Goal: Communication & Community: Participate in discussion

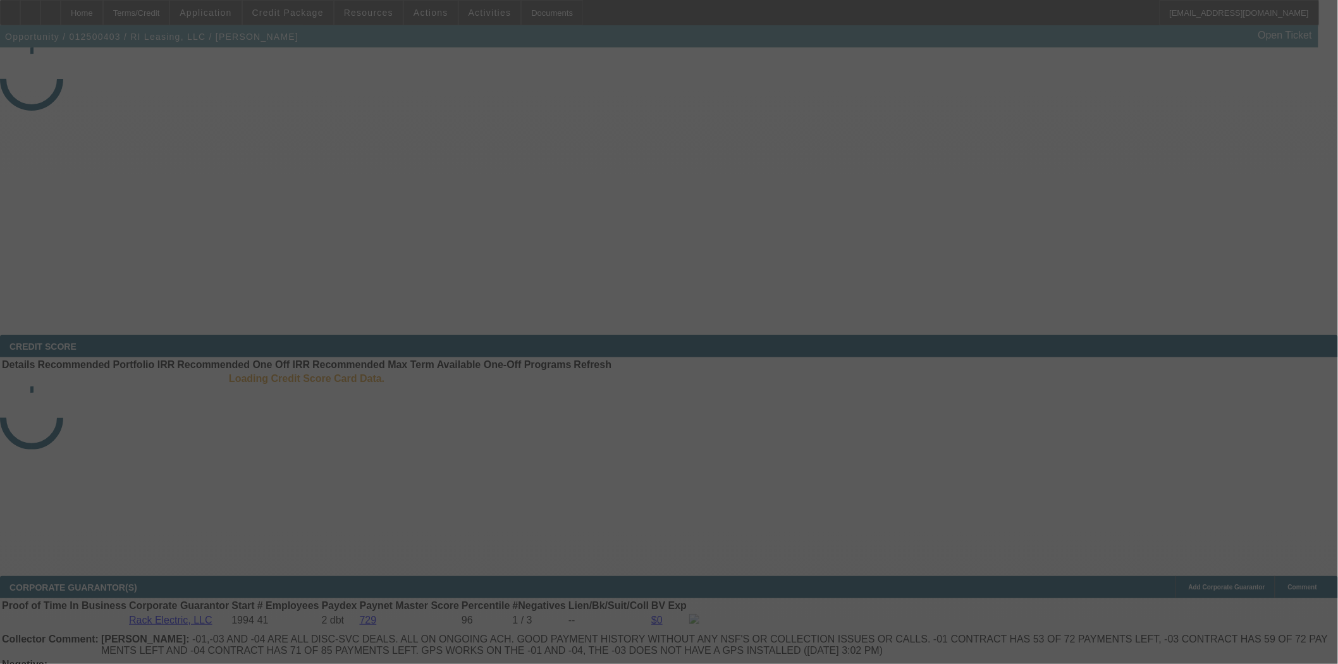
select select "4"
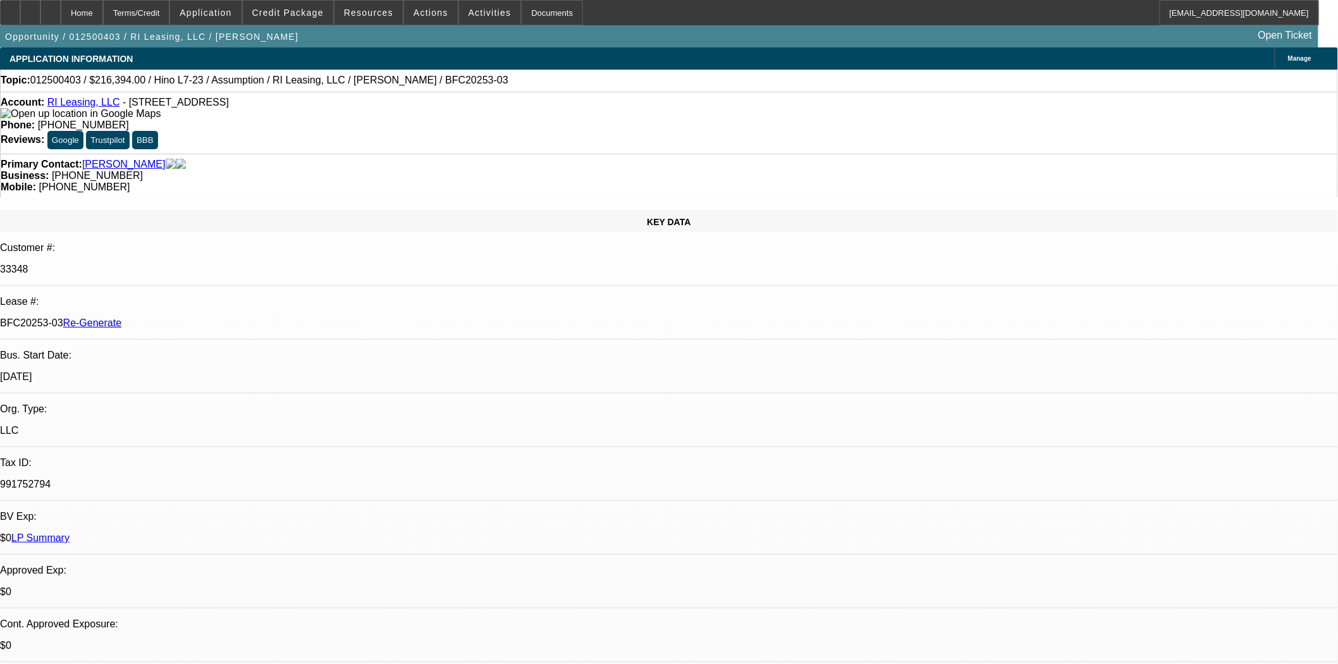
select select "0"
select select "2"
select select "0"
select select "6"
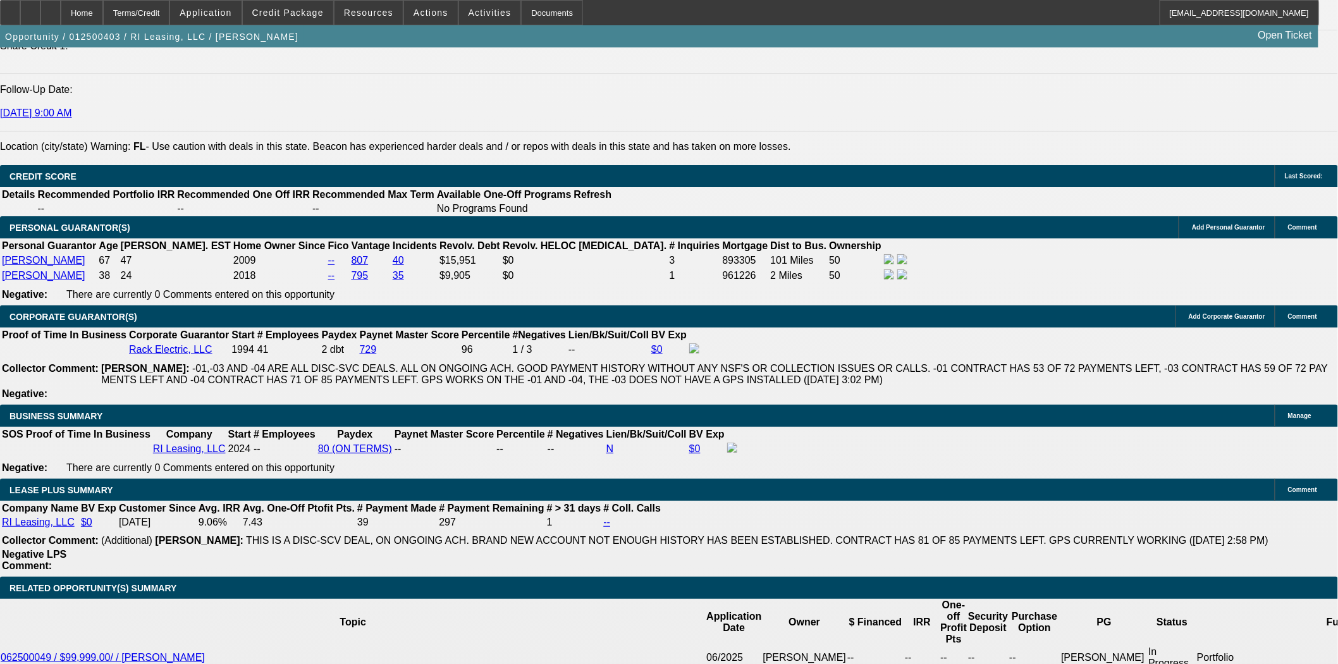
scroll to position [1826, 0]
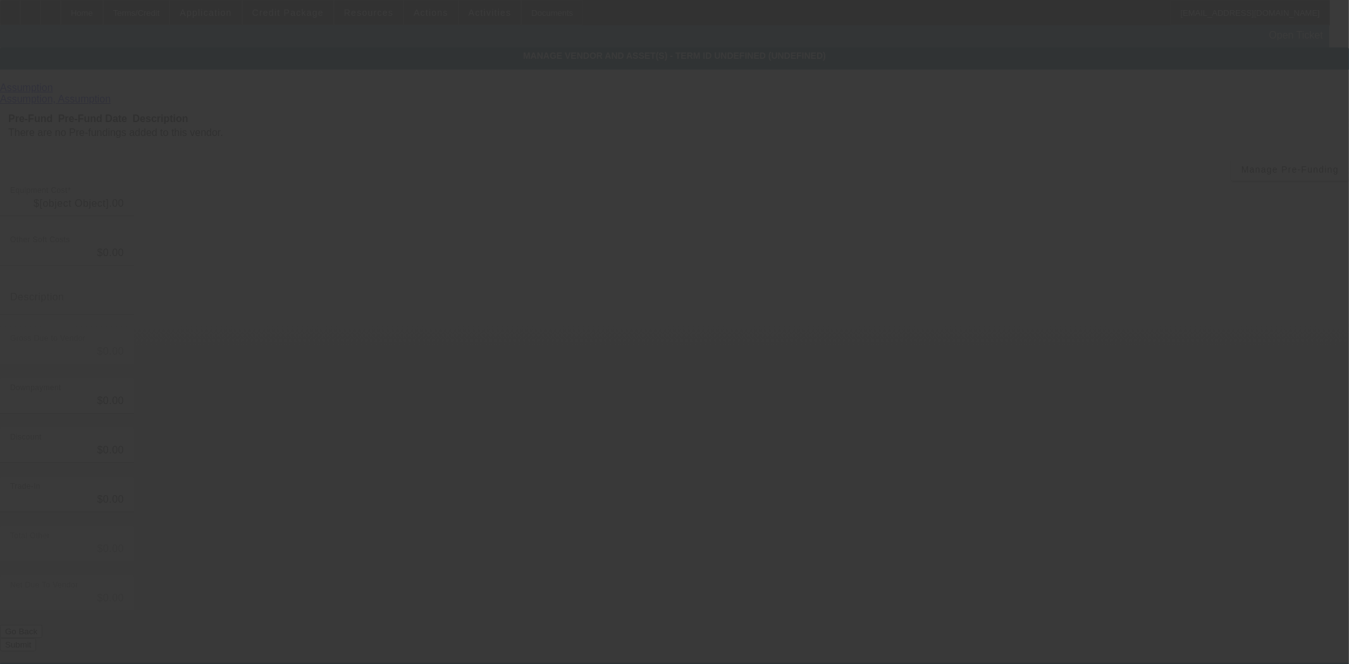
type input "$219,000.00"
type input "$2,606.00"
type input "$216,394.00"
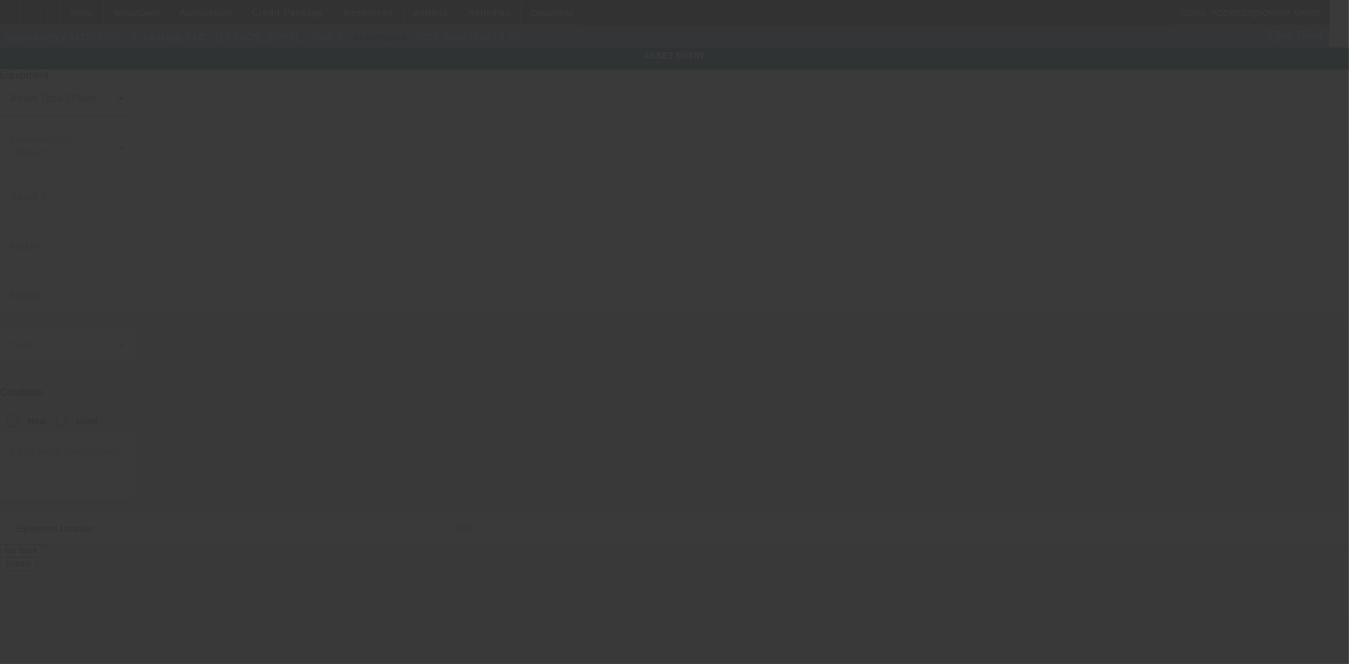
type input "5PVNV7AM7P5T50062"
type input "Hino"
type input "L7-23"
radio input "true"
type textarea "with 3,499 Gallon Propane Tank includes: all options, attachments and accessori…"
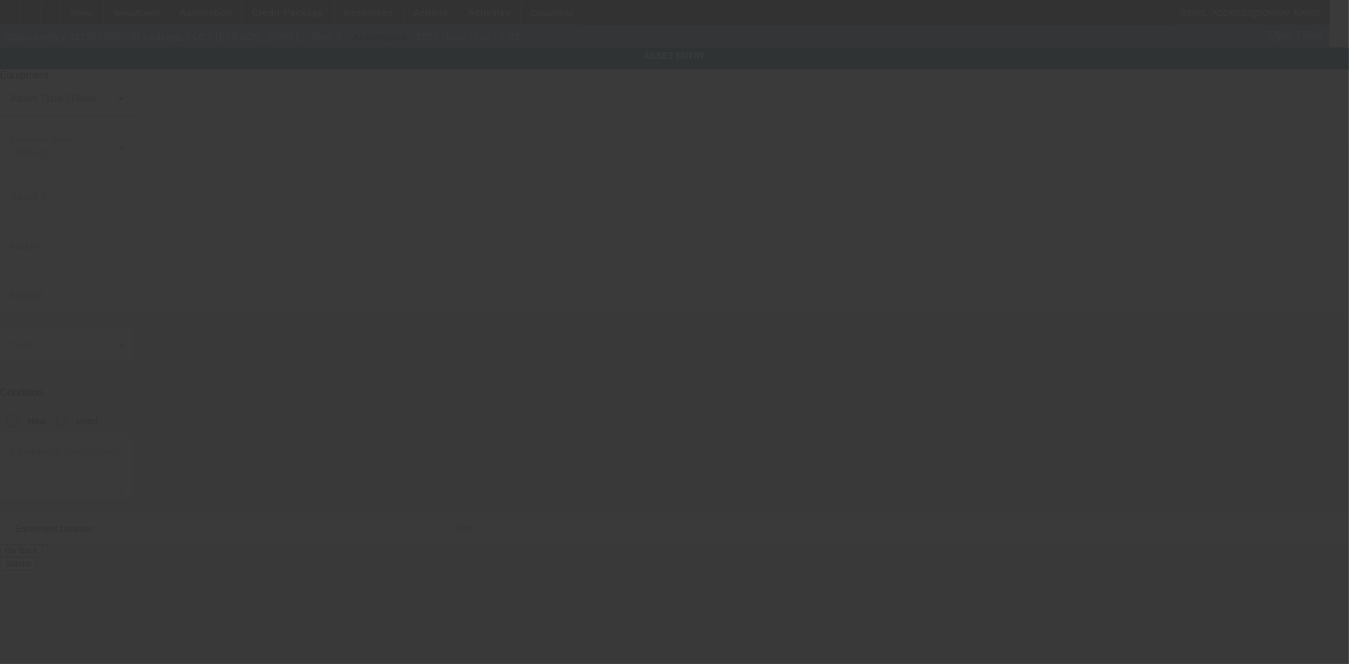
type input "153 NW 16th Street"
type input "Boca Raton"
type input "33432"
type input "Palm Beach"
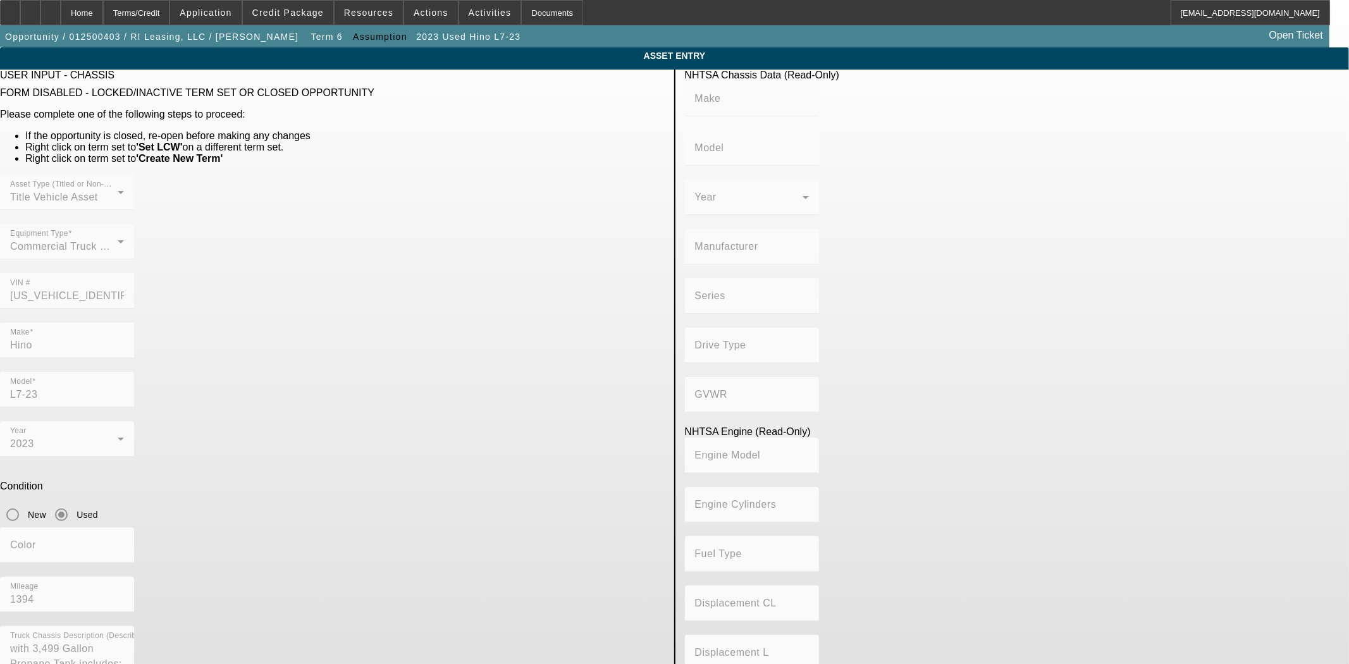
click at [484, 255] on div "Asset Type (Titled or Non-Titled) Title Vehicle Asset Equipment Type Commercial…" at bounding box center [332, 249] width 665 height 148
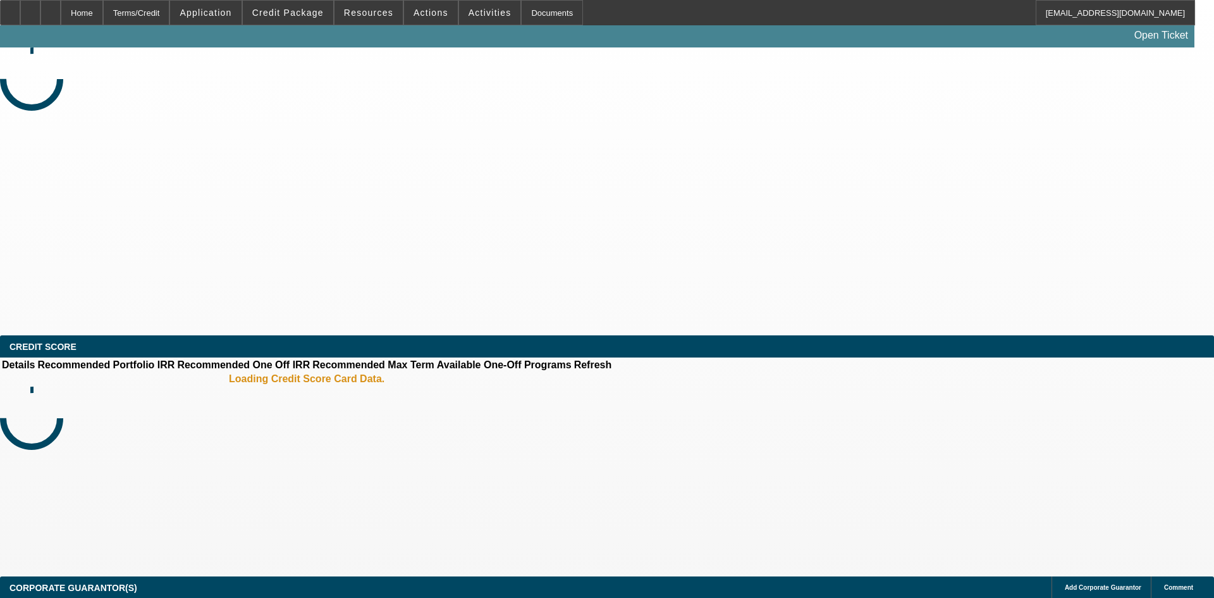
select select "4"
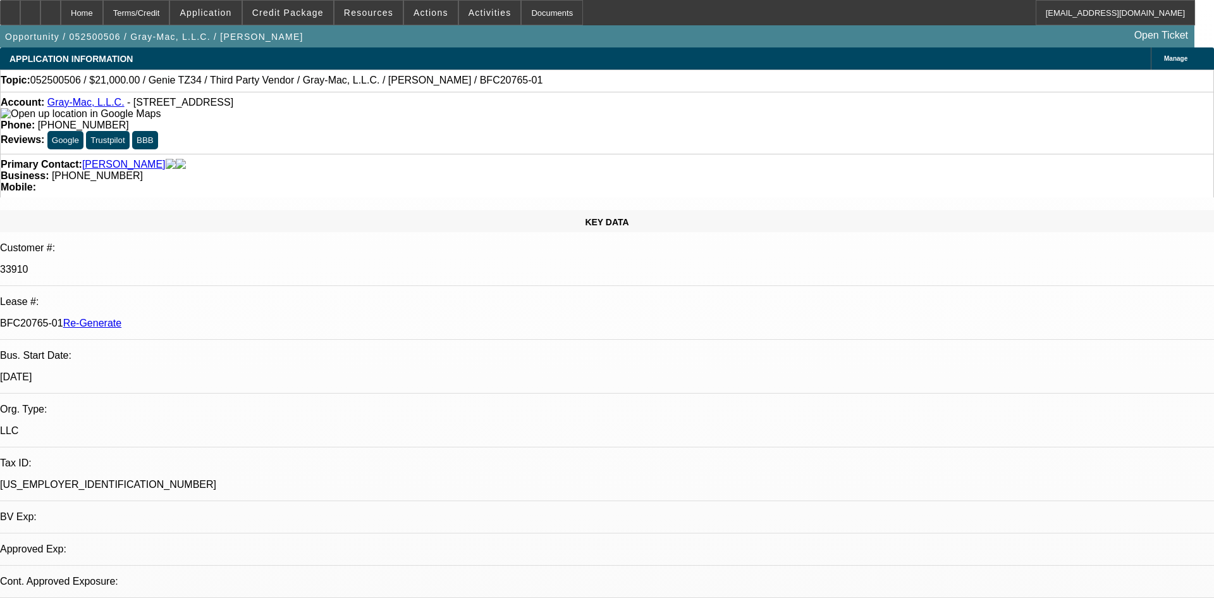
select select "0"
select select "6"
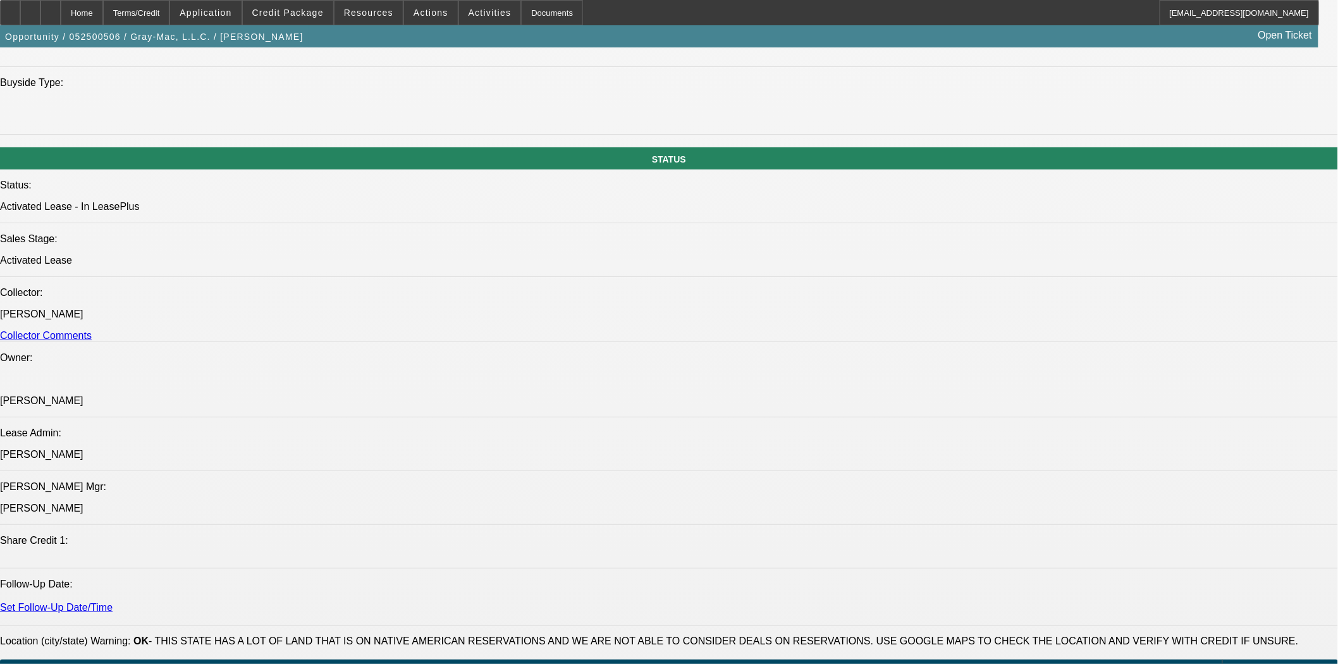
scroll to position [1616, 0]
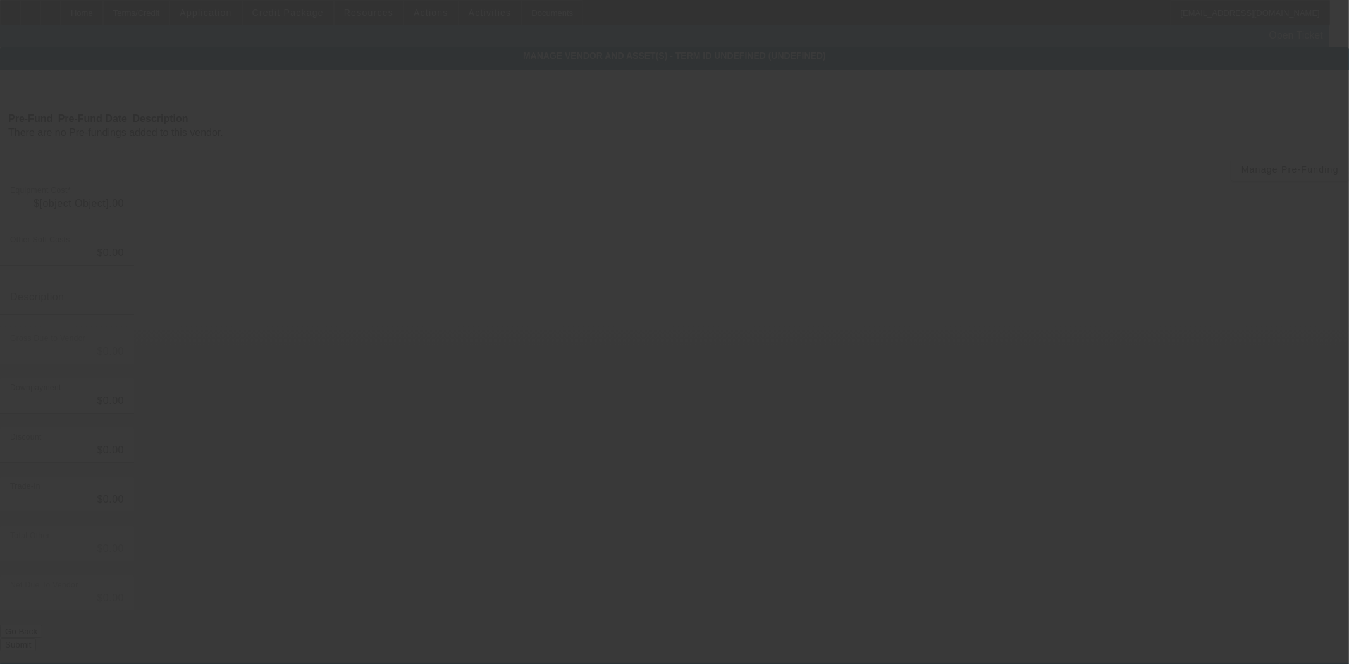
type input "$21,000.00"
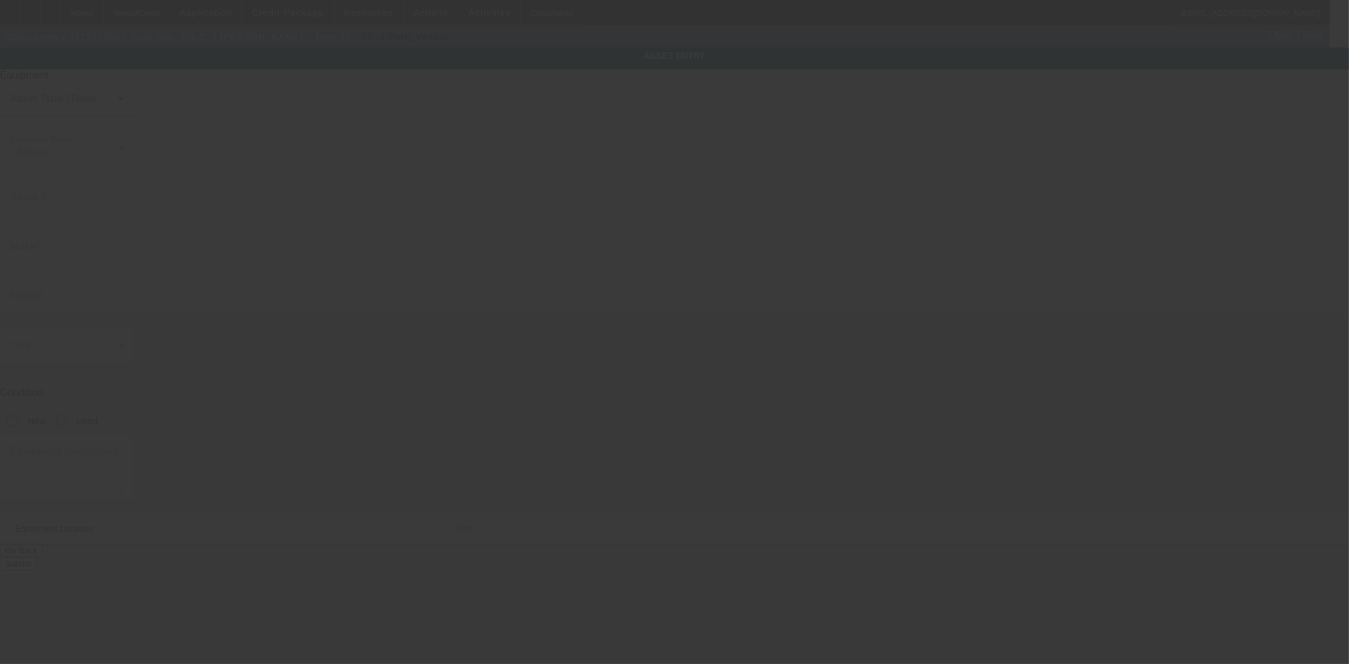
type input "5D8AA1714J1003852"
type input "Genie"
type input "TZ34"
radio input "true"
type textarea "includes: all options, attachments and accessories"
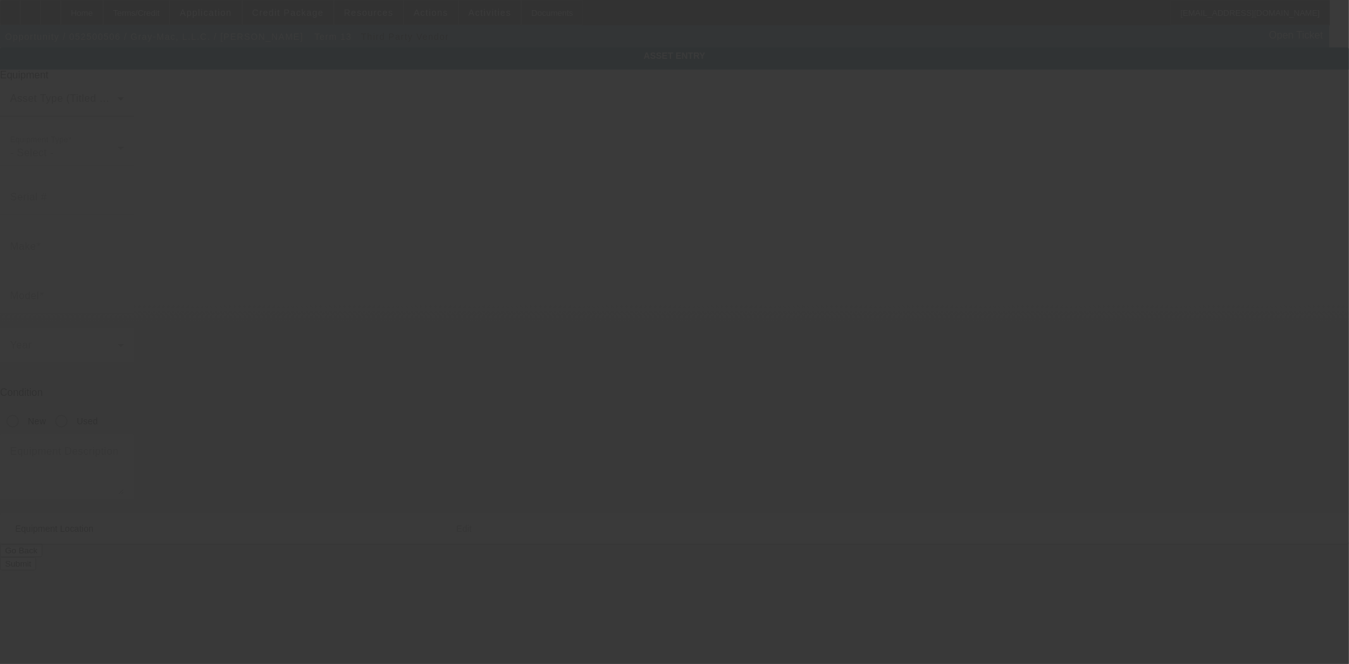
type input "18100 Old Pocola Highway"
type input "Spiro"
type input "74959"
type input "Le Flore"
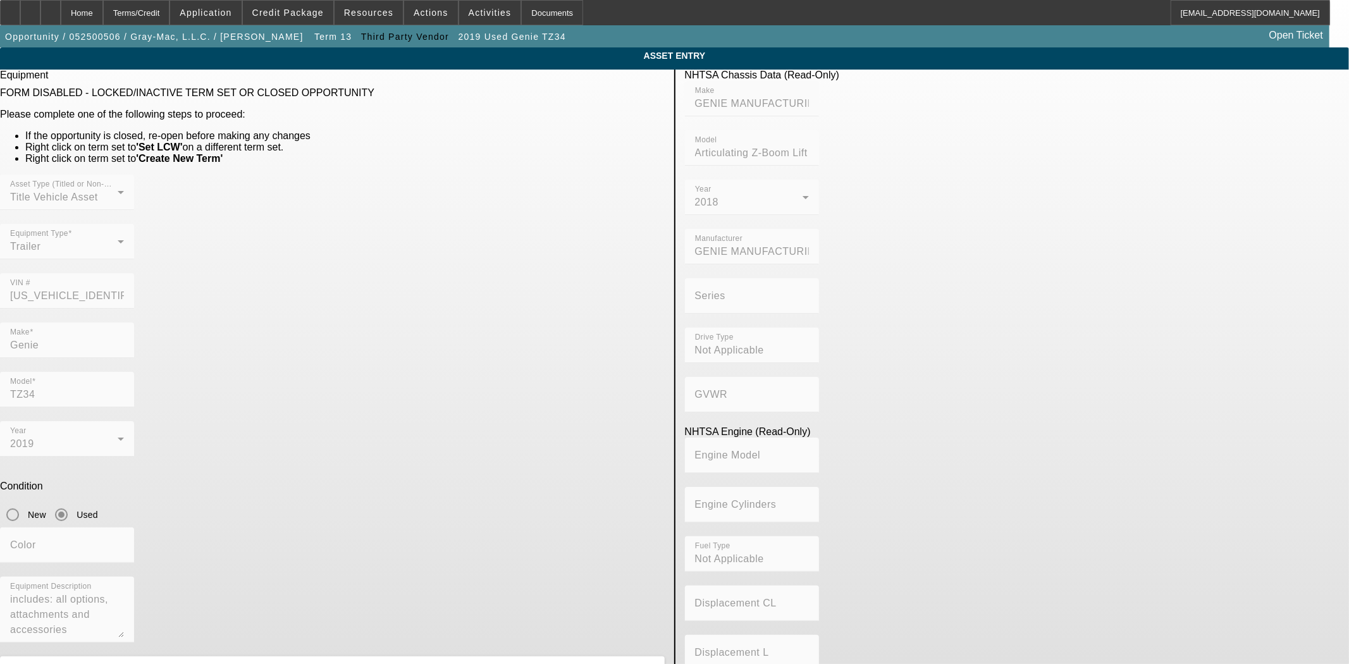
click at [459, 266] on div "Asset Type (Titled or Non-Titled) Title Vehicle Asset Equipment Type Trailer VI…" at bounding box center [332, 249] width 665 height 148
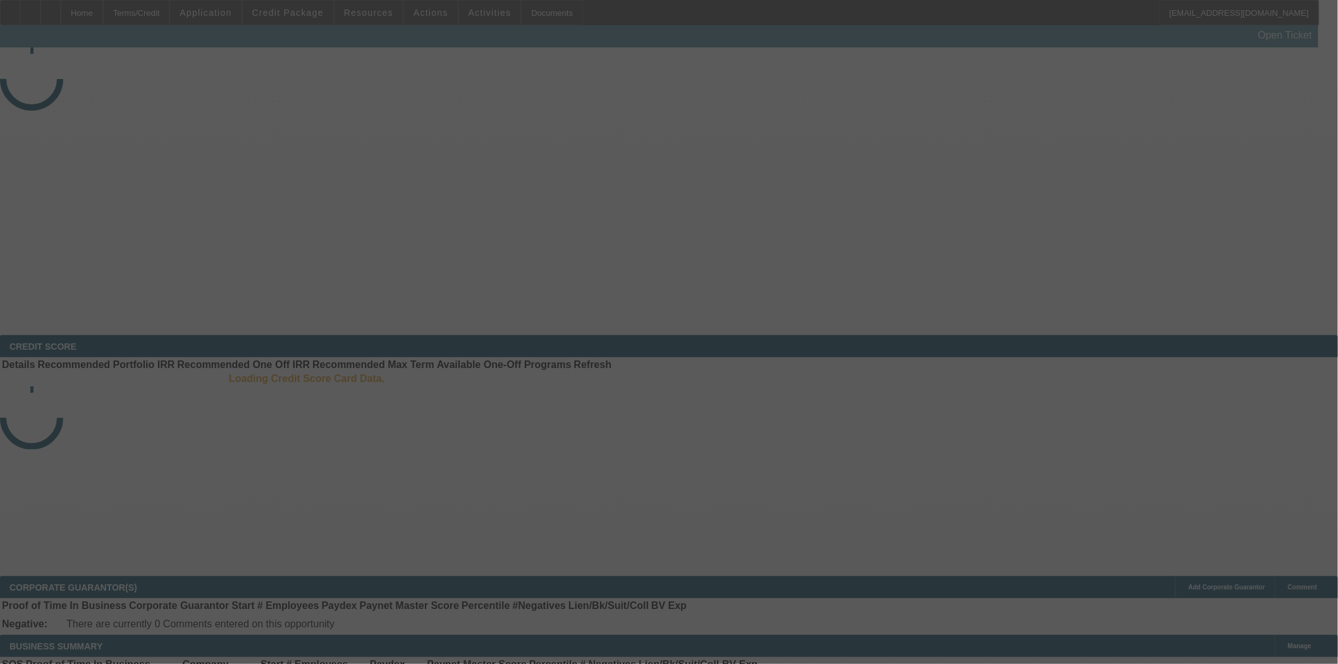
select select "3"
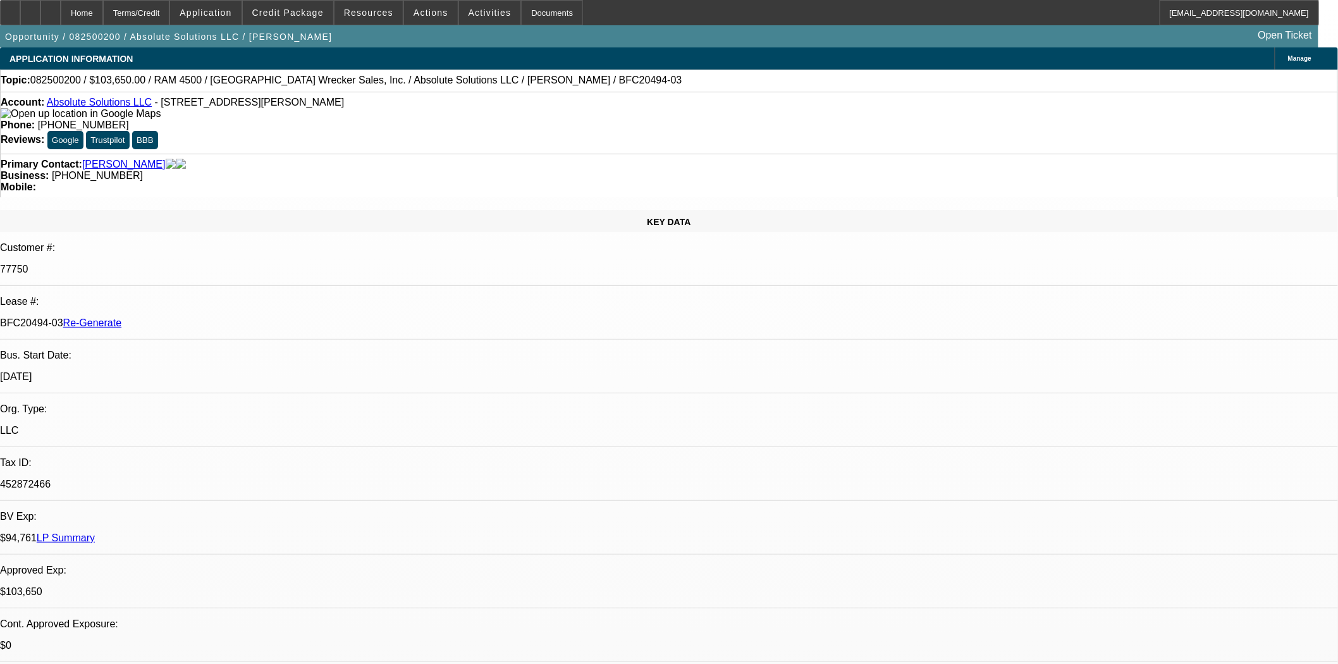
select select "0"
select select "1"
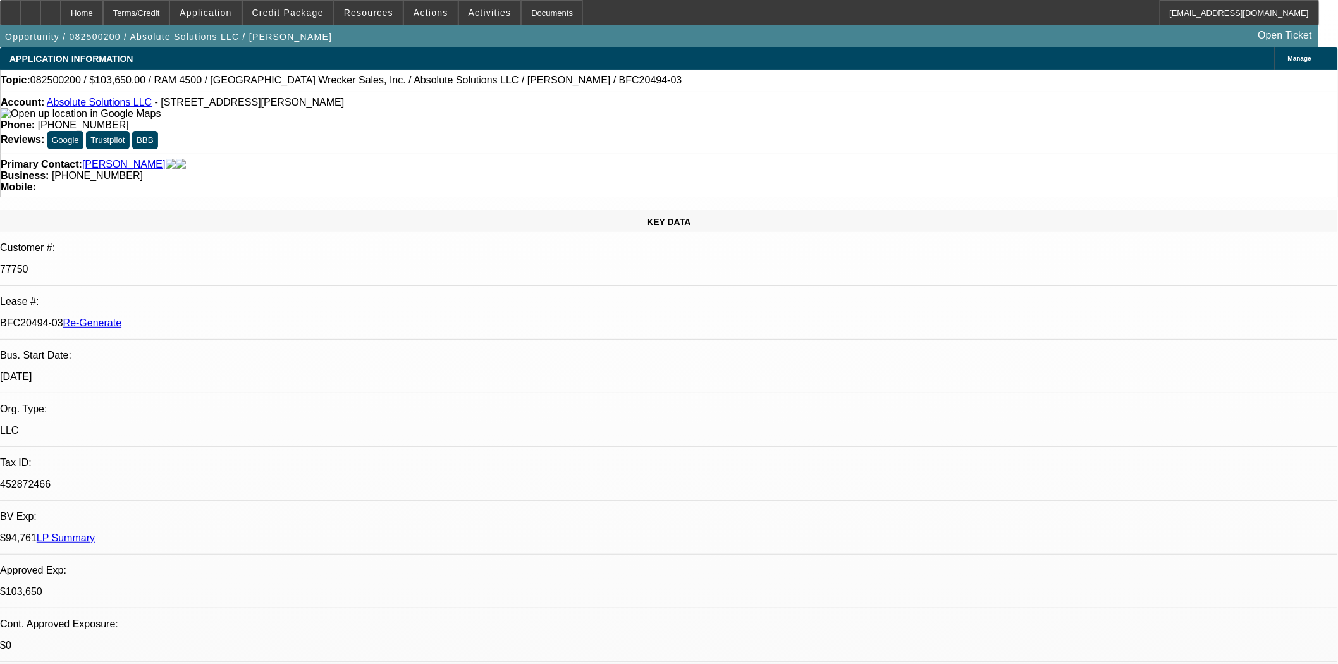
select select "6"
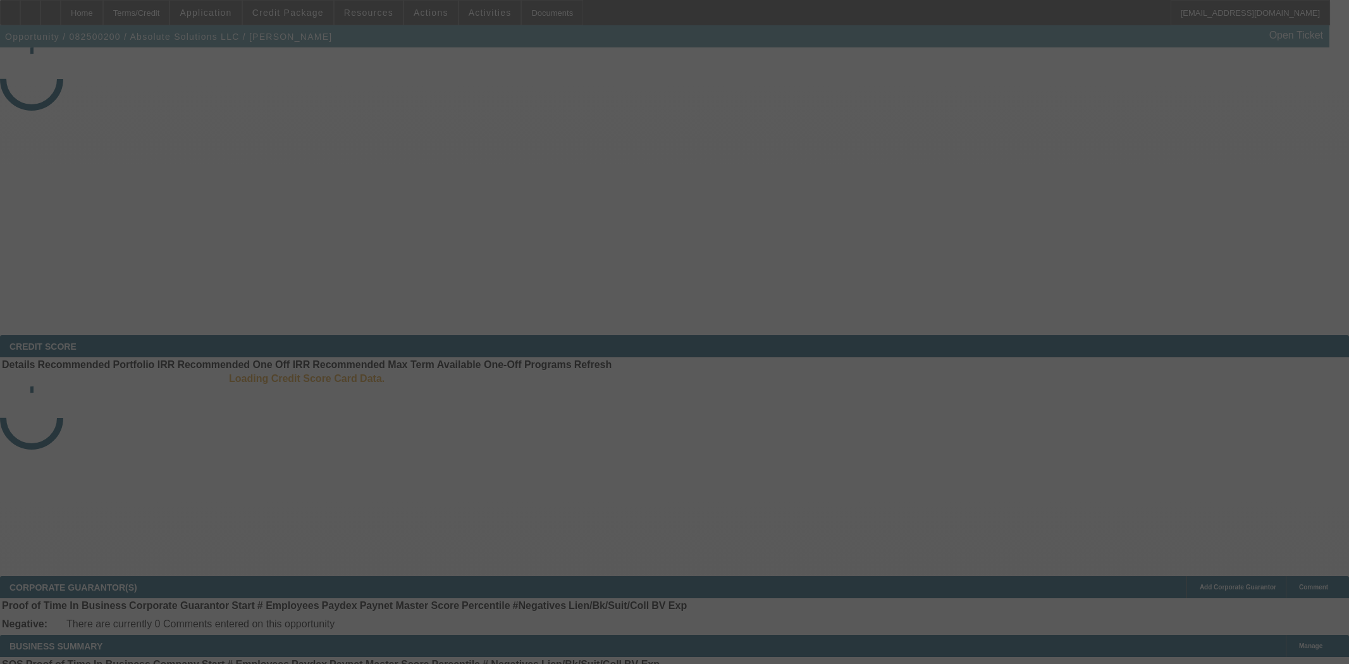
select select "3"
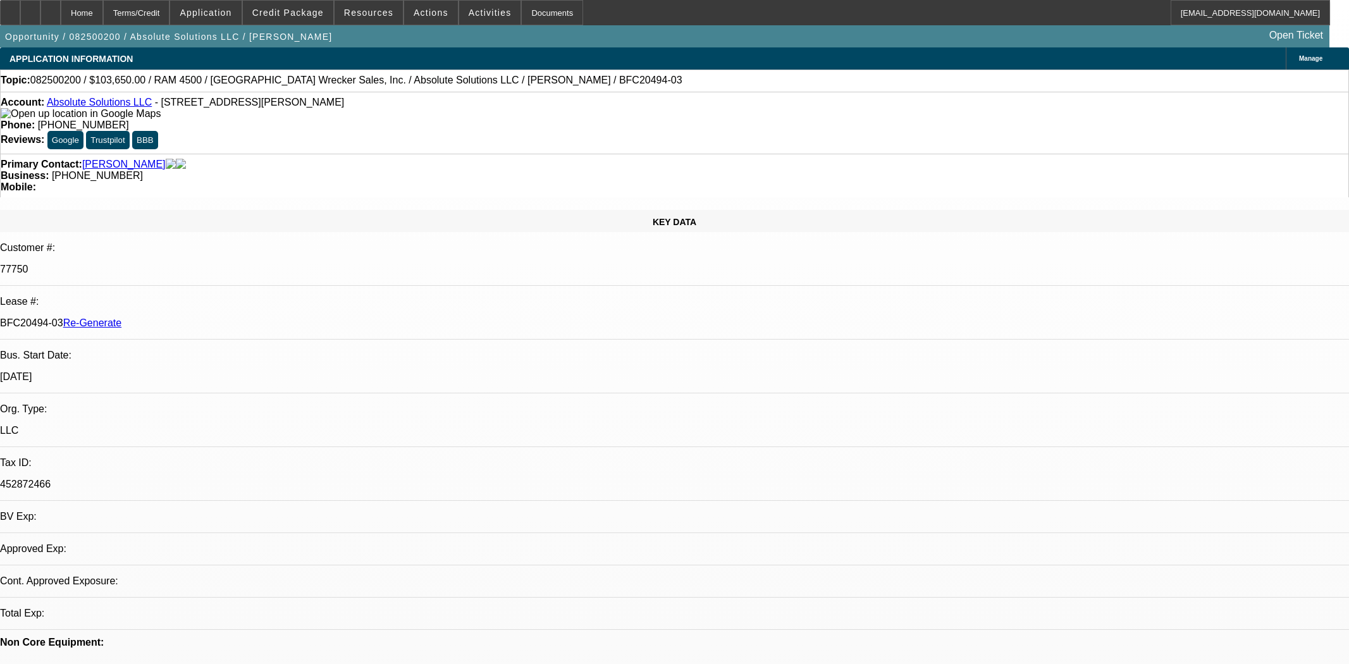
select select "0"
select select "6"
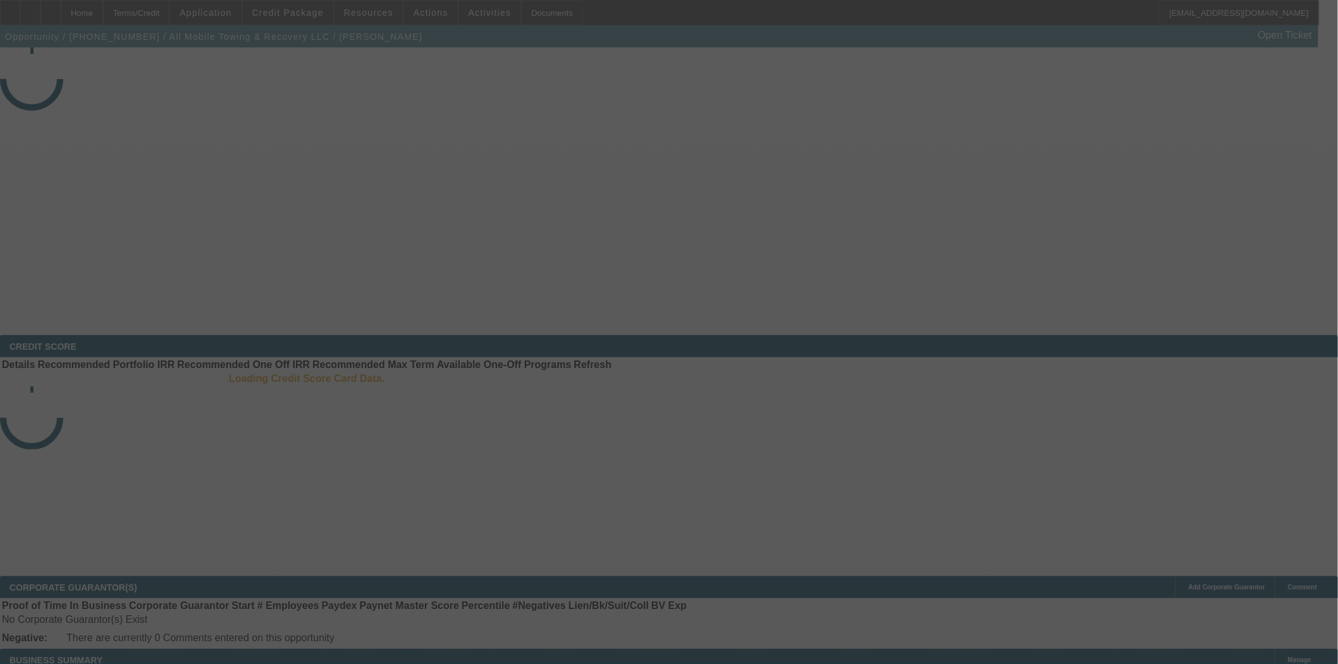
select select "4"
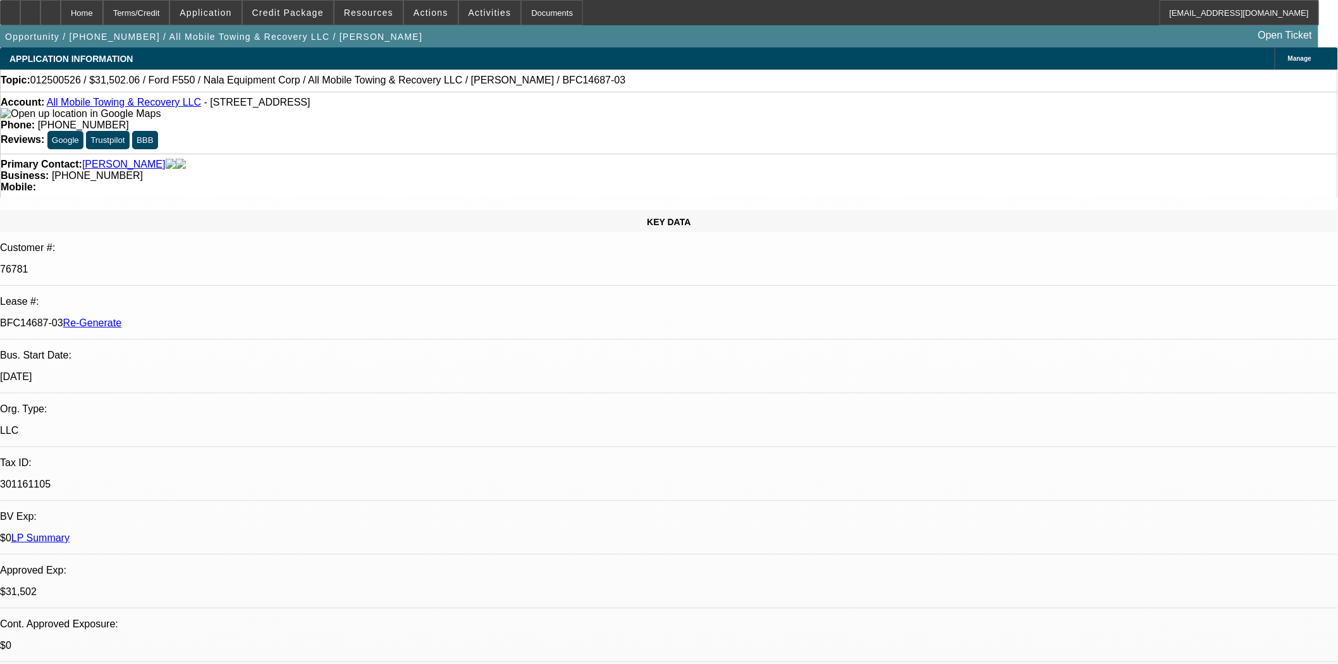
select select "0"
select select "2"
select select "0"
select select "6"
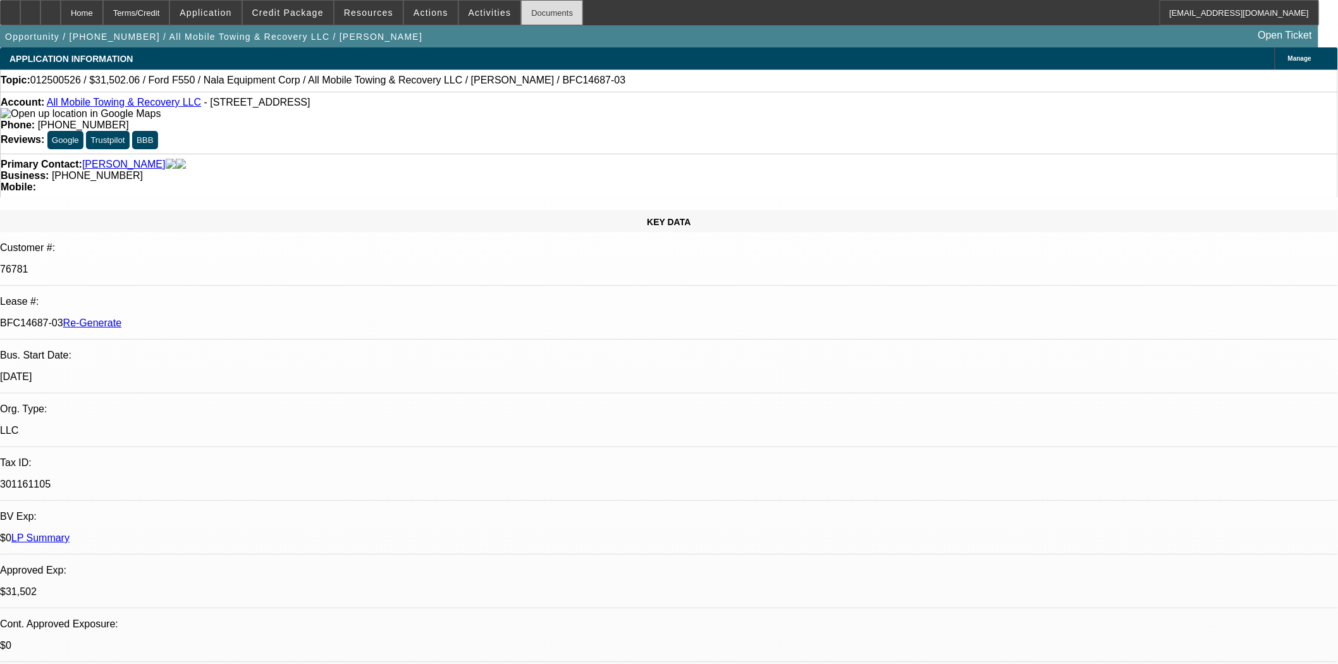
click at [541, 8] on div "Documents" at bounding box center [552, 12] width 62 height 25
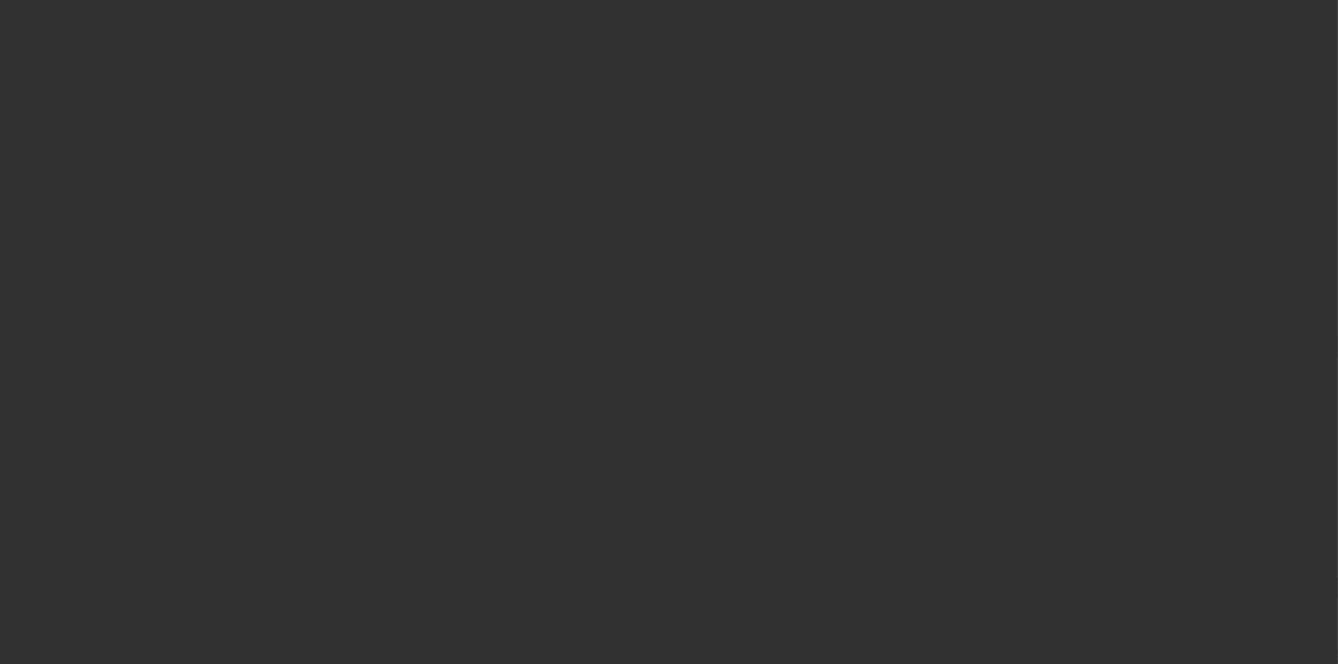
select select "4"
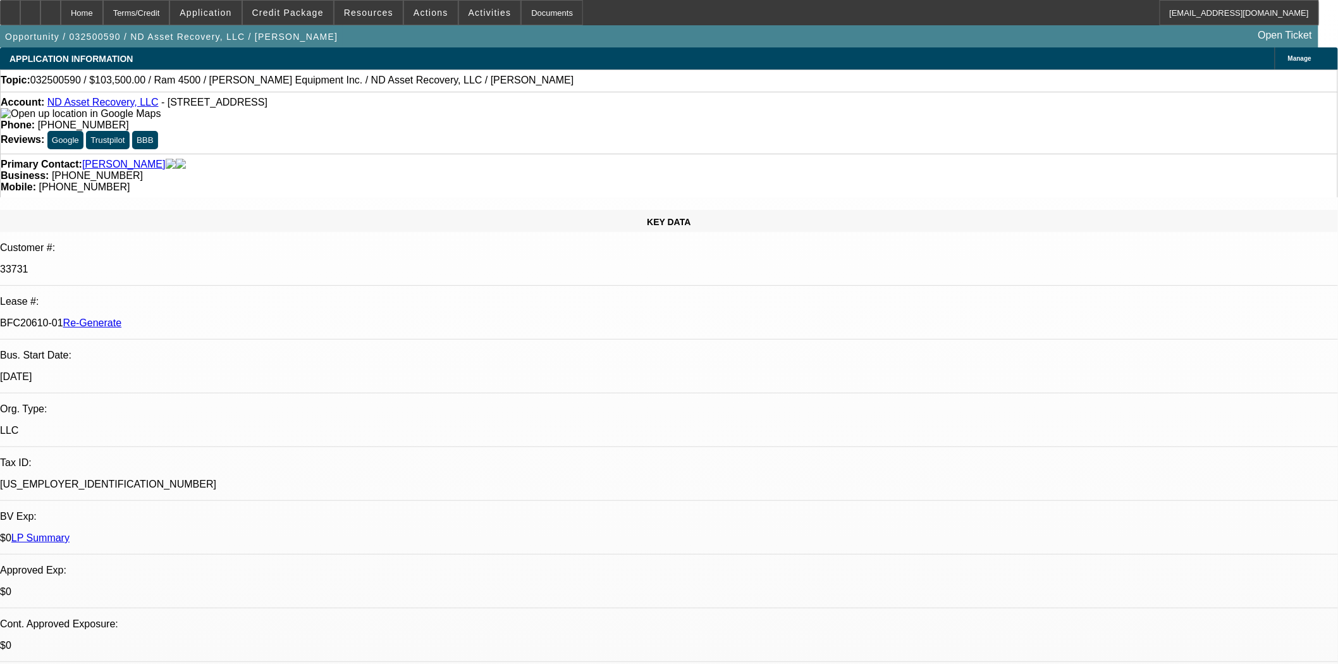
select select "0"
select select "2"
select select "0"
select select "6"
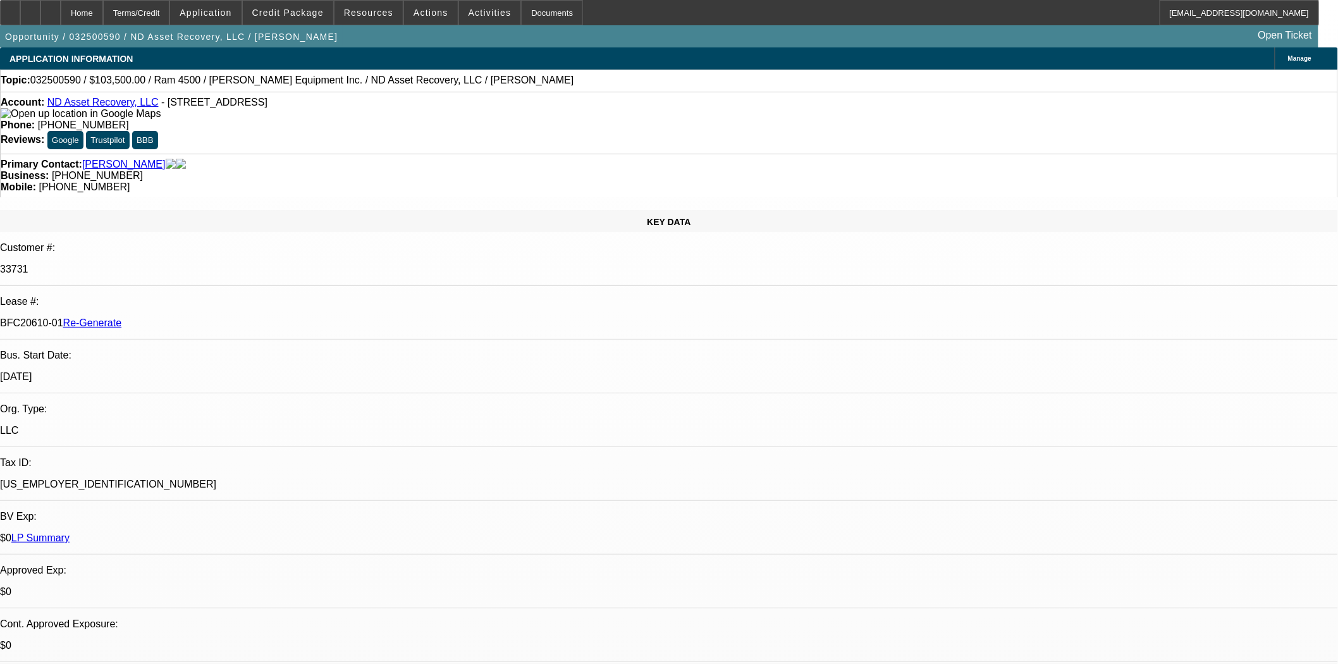
scroll to position [140, 0]
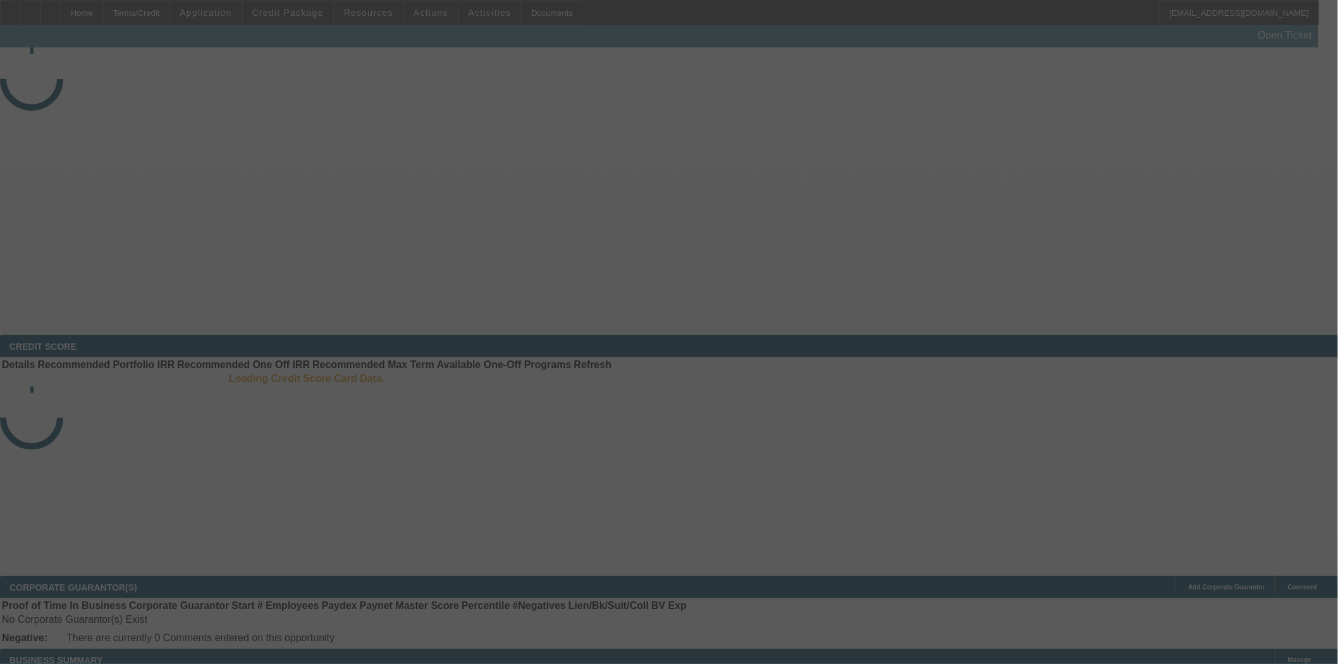
select select "4"
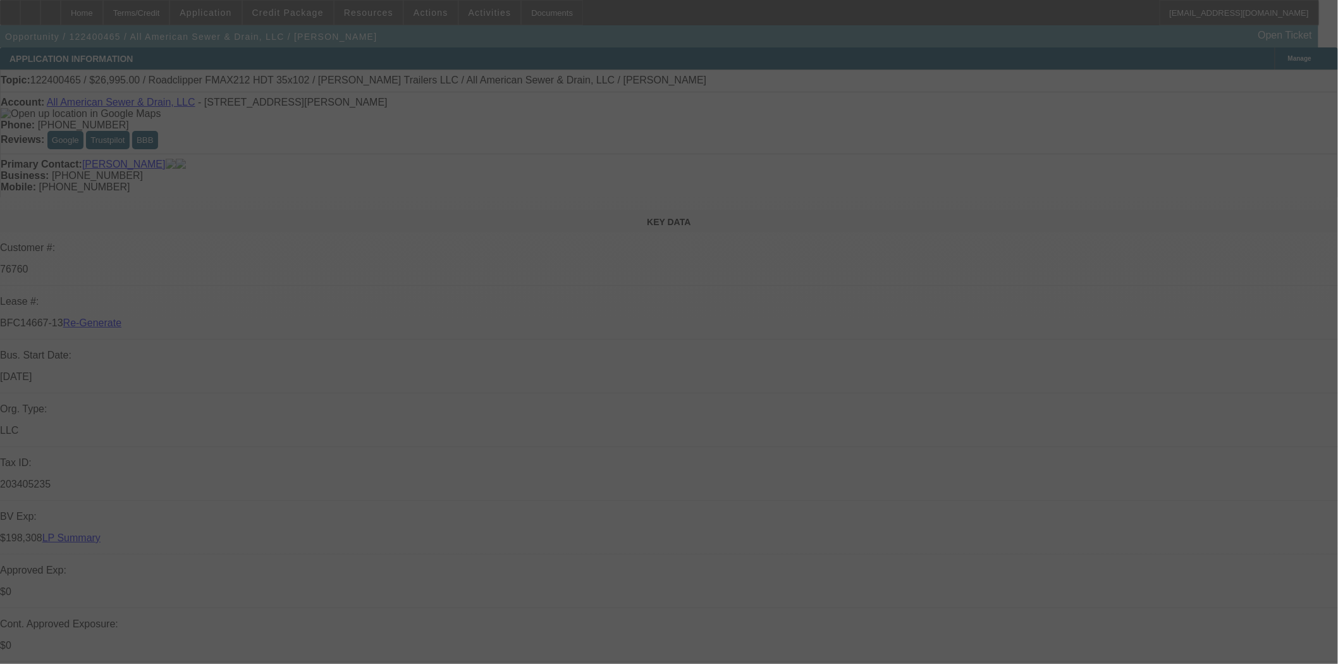
select select "0"
select select "2"
select select "0.1"
select select "4"
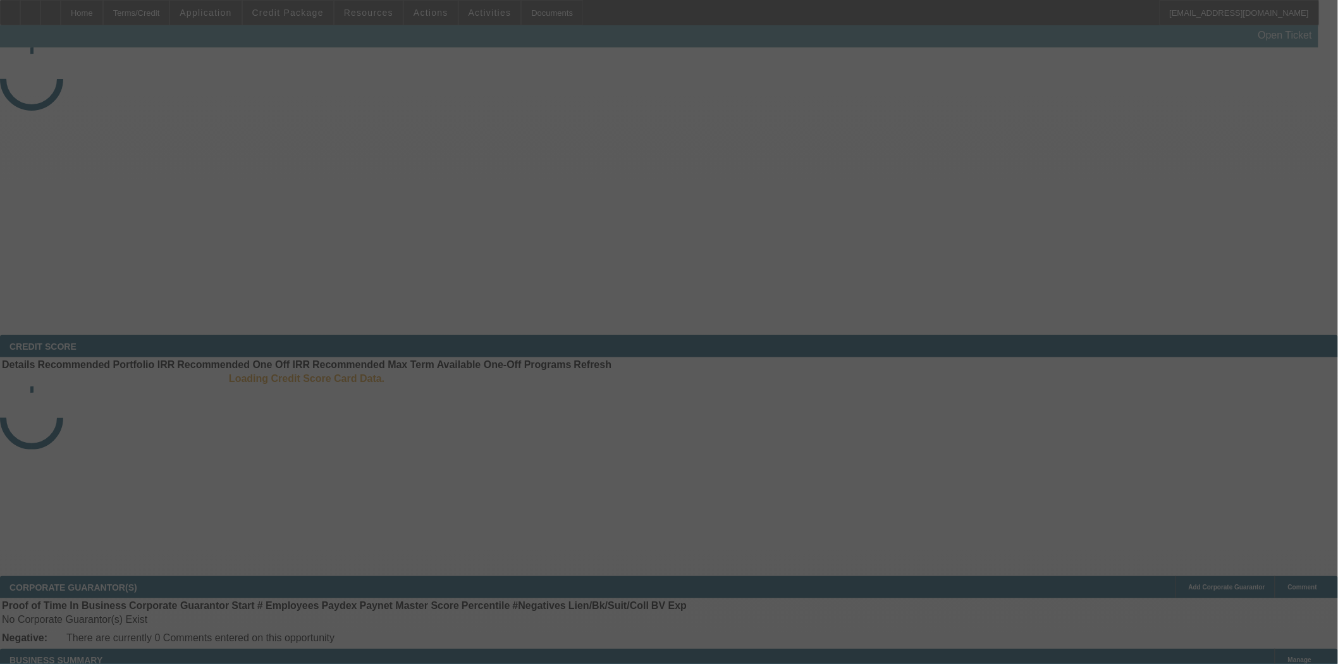
select select "4"
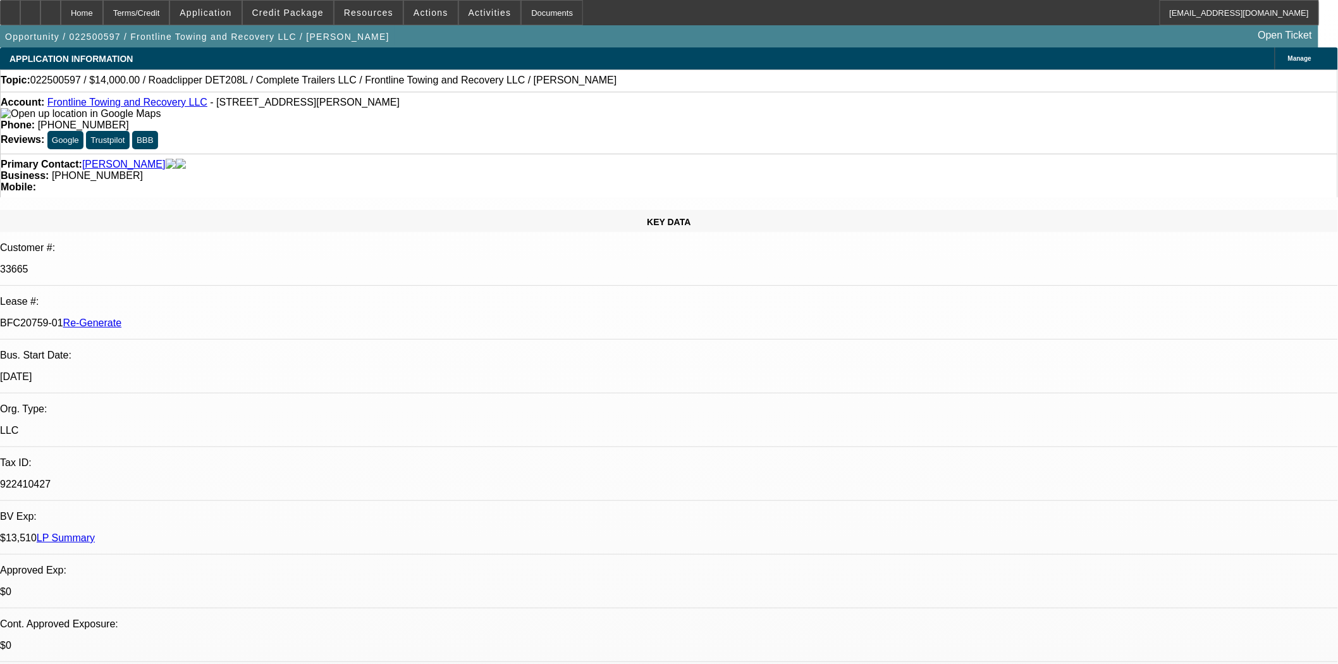
select select "0"
select select "2"
select select "0"
select select "6"
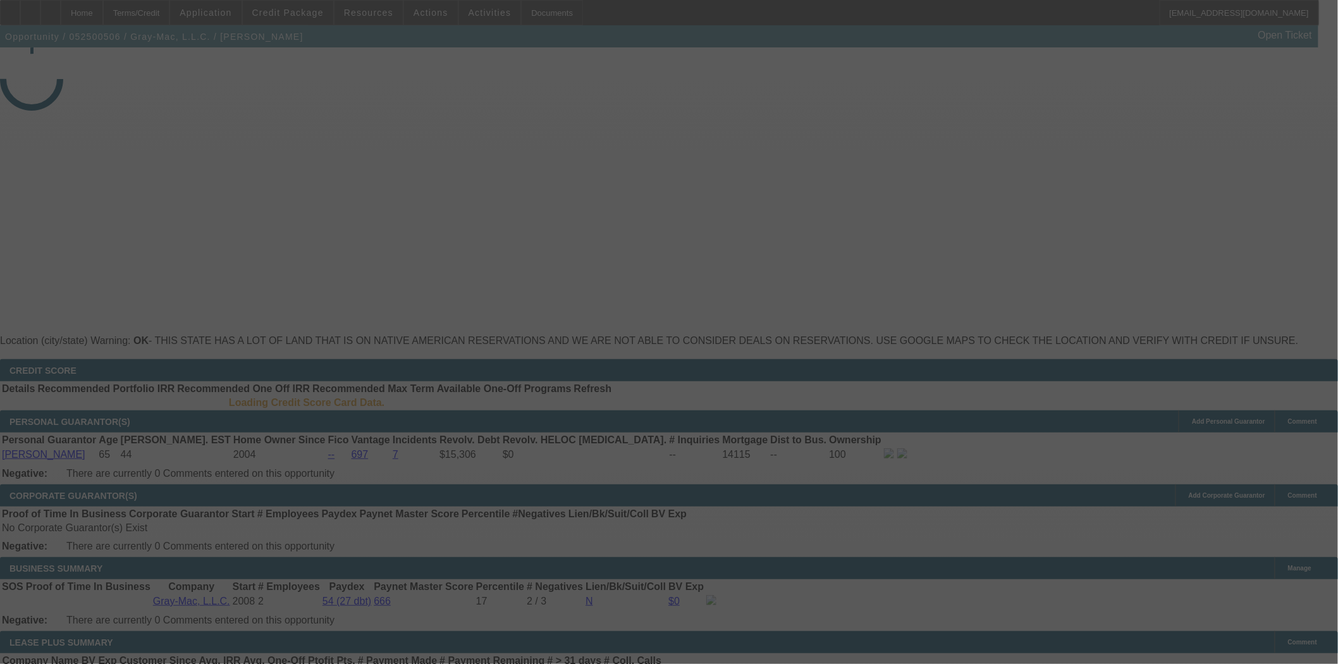
select select "4"
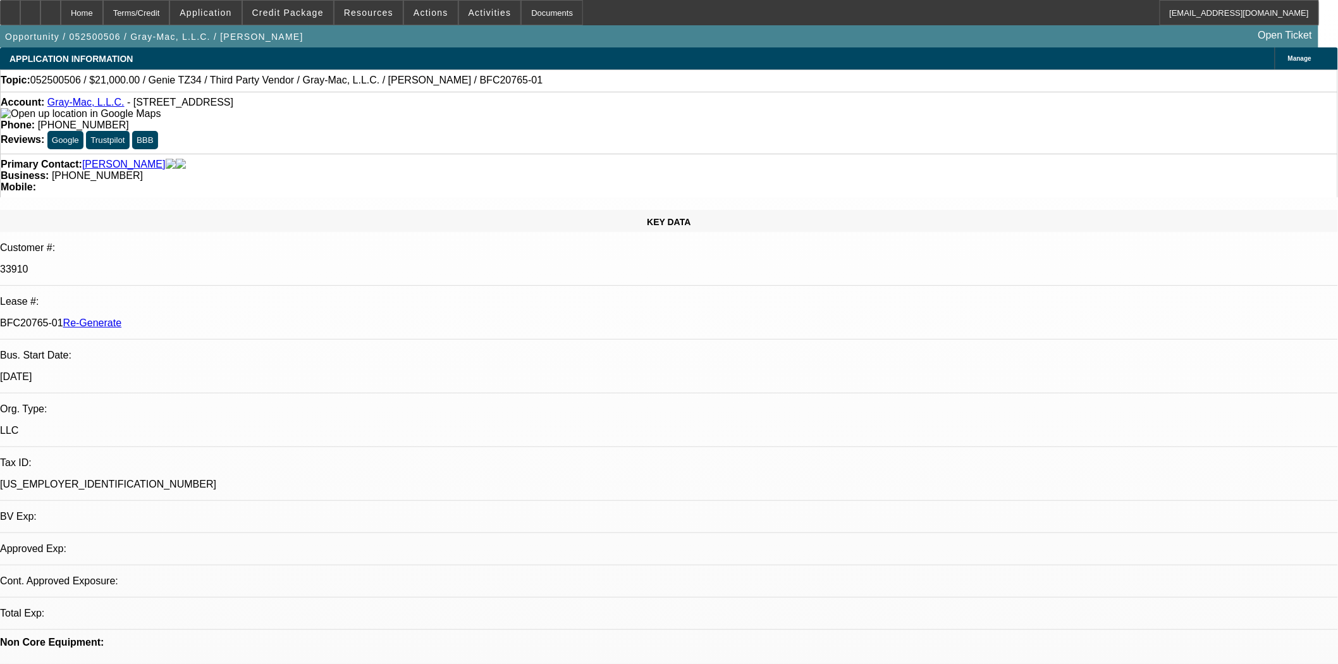
select select "0"
select select "6"
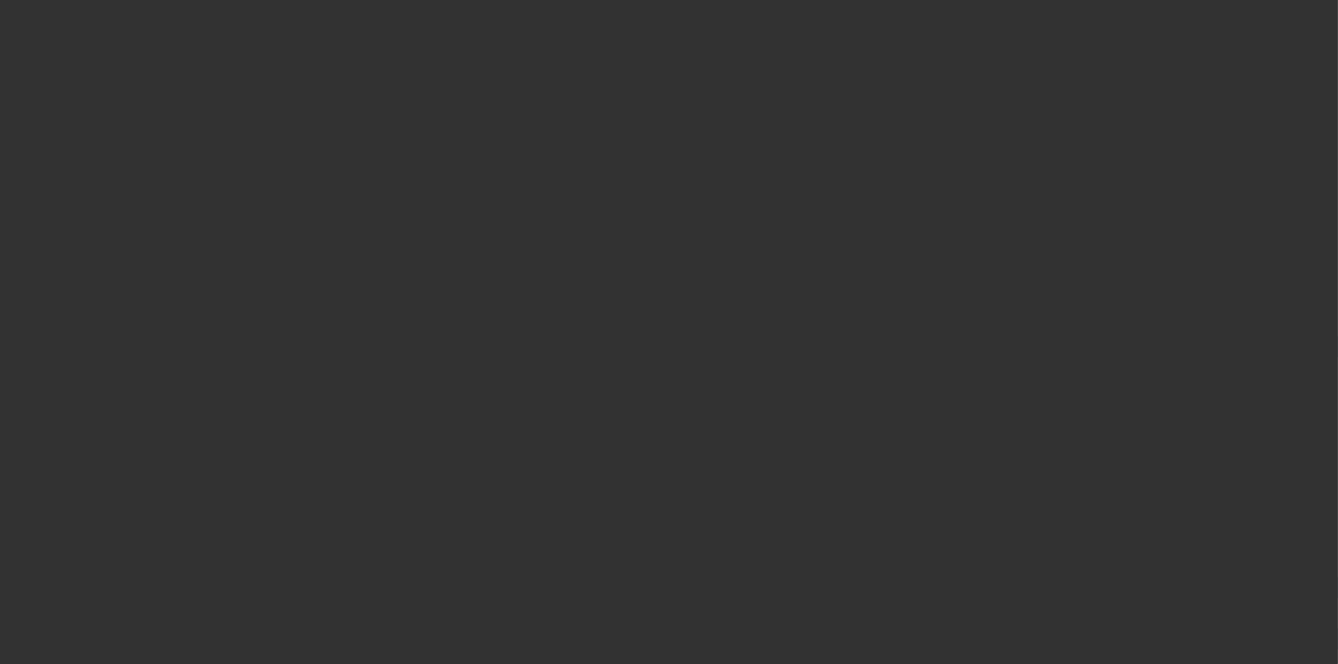
select select "4"
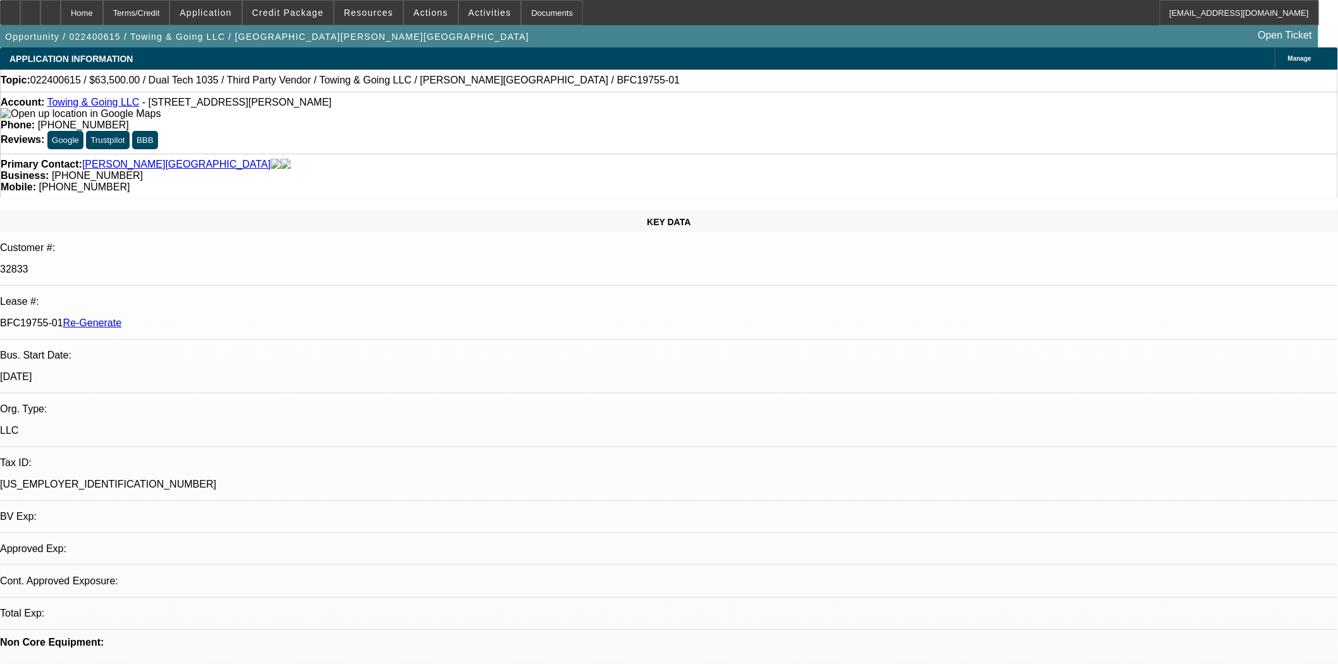
select select "0"
select select "2"
select select "0"
select select "1"
select select "2"
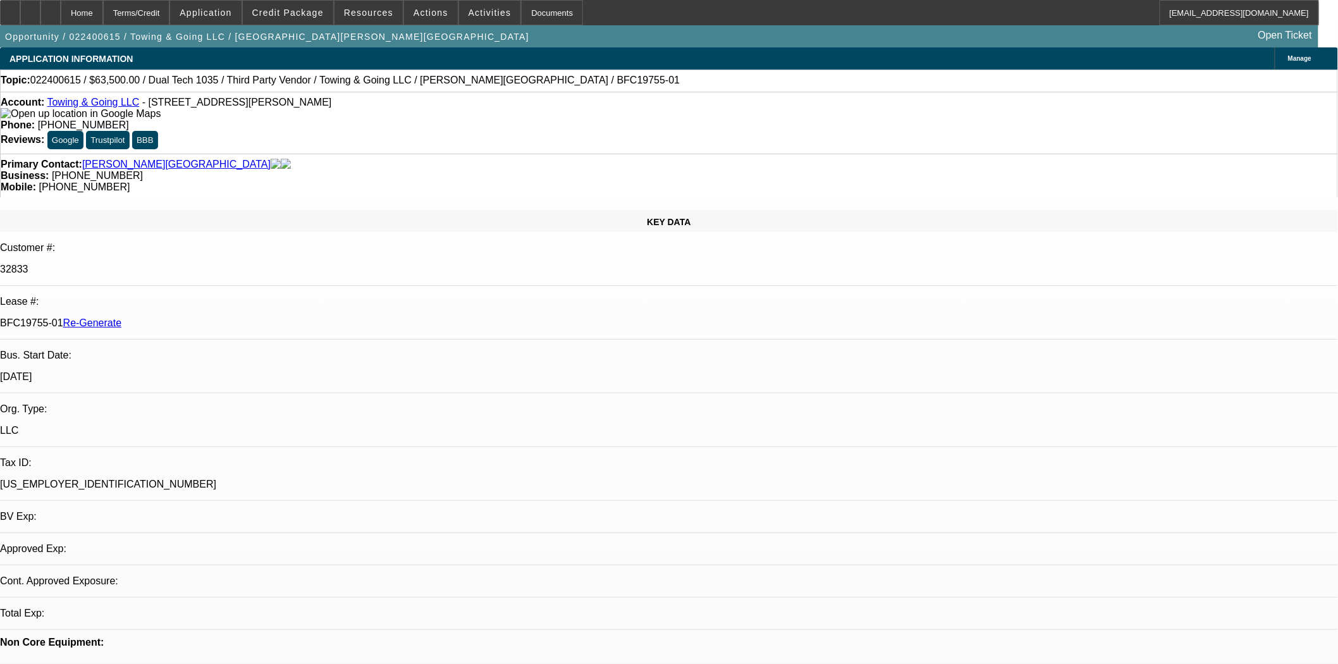
select select "6"
